Goal: Navigation & Orientation: Understand site structure

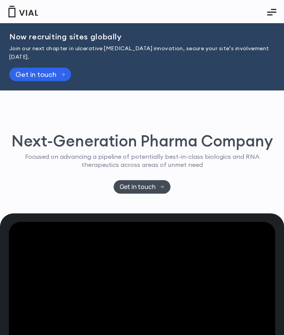
click at [268, 14] on icon "Essential Addons Toggle Menu" at bounding box center [269, 14] width 5 height 1
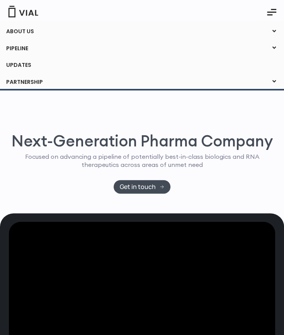
click at [18, 27] on link "ABOUT US" at bounding box center [142, 31] width 284 height 13
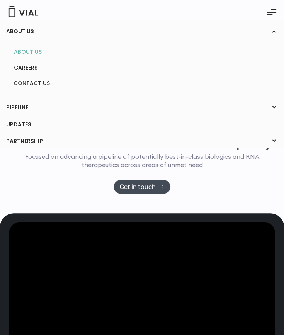
click at [21, 49] on link "ABOUT US" at bounding box center [142, 52] width 268 height 12
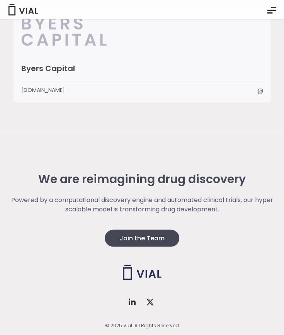
scroll to position [1928, 0]
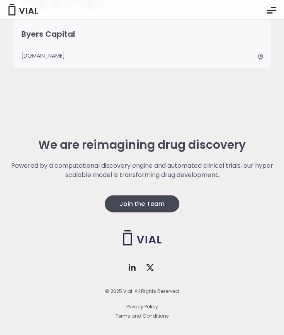
click at [271, 13] on icon "Essential Addons Toggle Menu" at bounding box center [269, 12] width 5 height 1
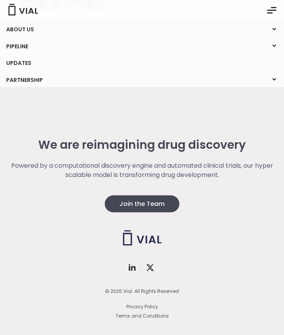
click at [36, 65] on link "UPDATES" at bounding box center [142, 63] width 284 height 13
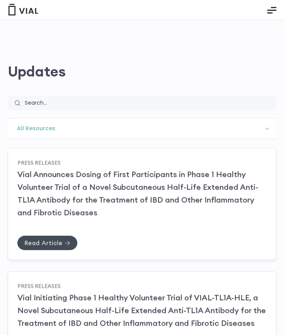
scroll to position [15, 0]
click at [7, 9] on div "UPDATES ABOUT US ABOUT US CAREERS CONTACT US PIPELINE TL1A HLE PHASE 2 INHBE/AC…" at bounding box center [142, 9] width 284 height 19
click at [9, 10] on img at bounding box center [23, 10] width 31 height 12
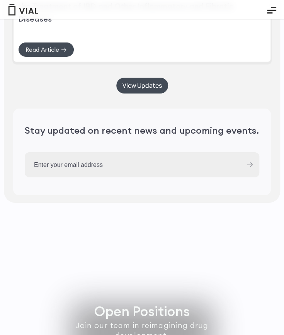
scroll to position [2610, 0]
